Goal: Check status: Check status

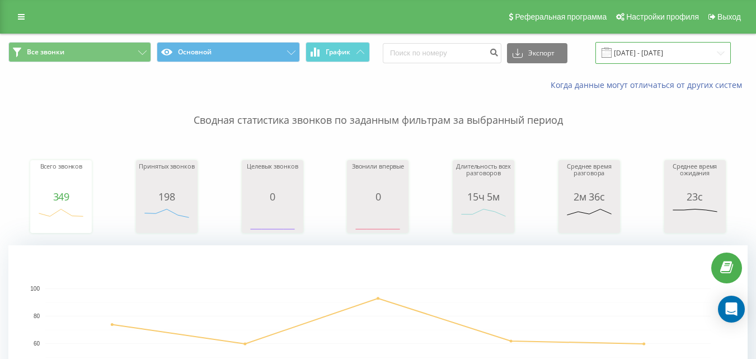
click at [705, 52] on input "[DATE] - [DATE]" at bounding box center [663, 53] width 135 height 22
click at [712, 54] on input "[DATE] - [DATE]" at bounding box center [663, 53] width 135 height 22
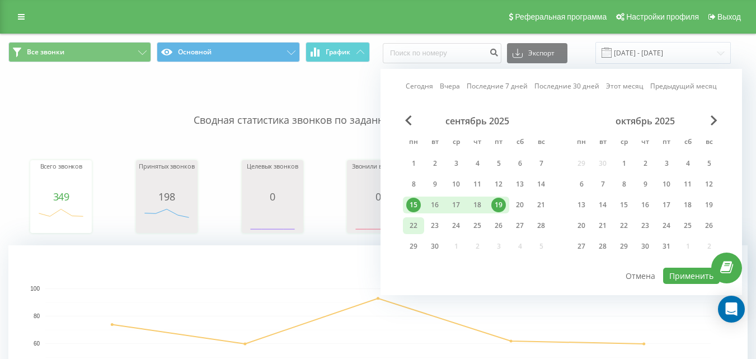
click at [416, 226] on div "22" at bounding box center [413, 225] width 15 height 15
click at [682, 270] on button "Применить" at bounding box center [691, 276] width 57 height 16
type input "[DATE] - [DATE]"
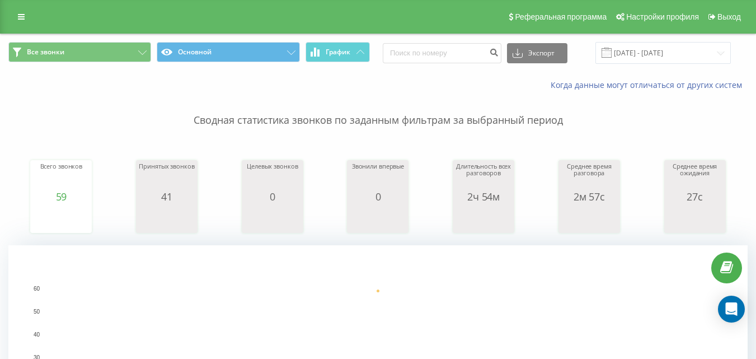
click at [722, 39] on div "Все звонки Основной График Экспорт .csv .xls .xlsx [DATE] - [DATE]" at bounding box center [378, 53] width 755 height 38
click at [686, 53] on input "[DATE] - [DATE]" at bounding box center [663, 53] width 135 height 22
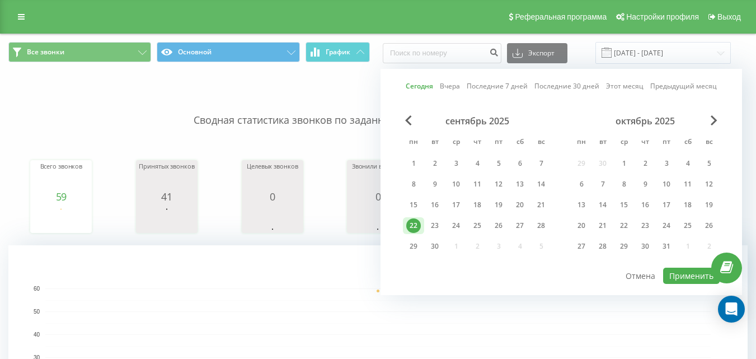
drag, startPoint x: 419, startPoint y: 221, endPoint x: 710, endPoint y: 293, distance: 299.4
click at [420, 221] on div "22" at bounding box center [413, 225] width 21 height 17
click at [688, 269] on button "Применить" at bounding box center [691, 276] width 57 height 16
